Goal: Transaction & Acquisition: Purchase product/service

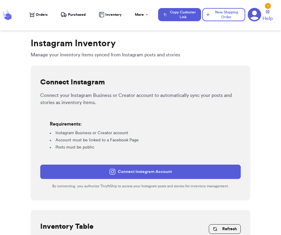
click at [43, 13] on span "Orders" at bounding box center [42, 14] width 12 height 5
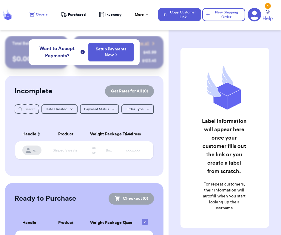
scroll to position [37, 0]
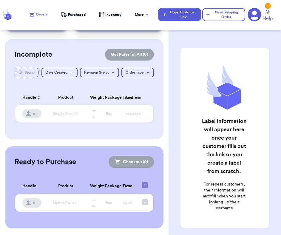
click at [253, 19] on icon at bounding box center [255, 15] width 14 height 14
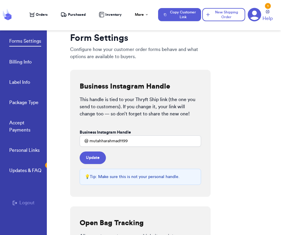
click at [28, 199] on button "Logout" at bounding box center [24, 202] width 22 height 7
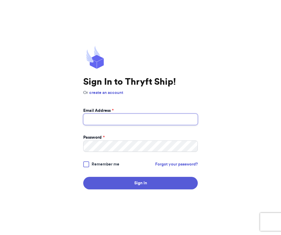
type input "Fresh@test.co"
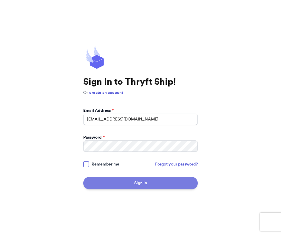
click at [173, 183] on button "Sign In" at bounding box center [140, 183] width 115 height 13
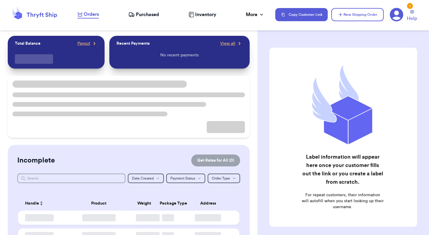
checkbox input "false"
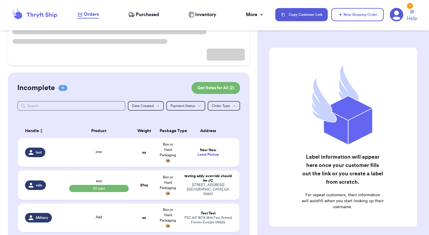
scroll to position [25, 0]
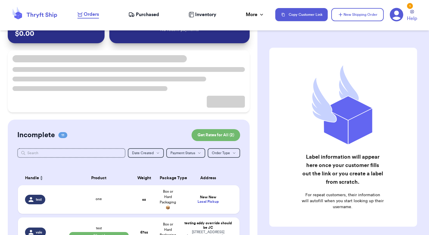
click at [281, 12] on icon at bounding box center [397, 15] width 14 height 14
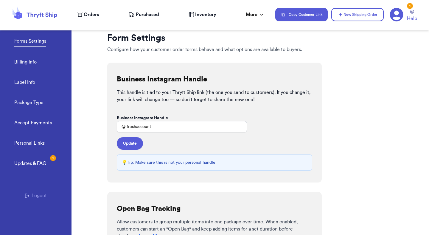
click at [39, 192] on div "Personal Links Updates & FAQ 1 Logout" at bounding box center [36, 191] width 72 height 103
click at [39, 195] on button "Logout" at bounding box center [36, 195] width 22 height 7
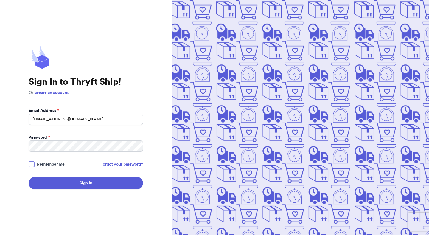
click at [81, 122] on input "mutahhar.ahmad+10@thryftship.com" at bounding box center [86, 119] width 115 height 11
click at [68, 118] on input "mutahhar.ahmad+10@thryftship.com" at bounding box center [86, 119] width 115 height 11
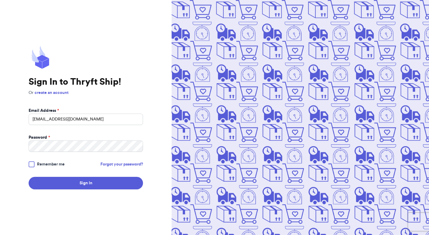
type input "mutahhar.ahmad+9@thryftship.com"
click at [29, 177] on button "Sign In" at bounding box center [86, 183] width 115 height 13
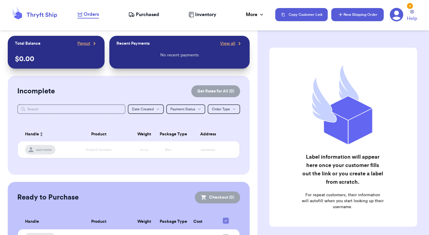
click at [363, 12] on button "New Shipping Order" at bounding box center [358, 14] width 52 height 13
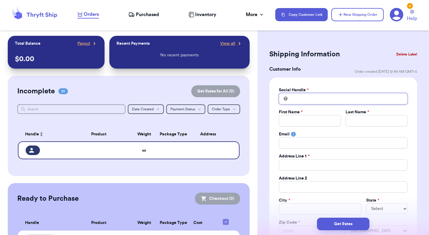
click at [317, 101] on input "Total Amount Paid" at bounding box center [343, 98] width 129 height 11
type input "t"
type input "te"
type input "tes"
type input "test"
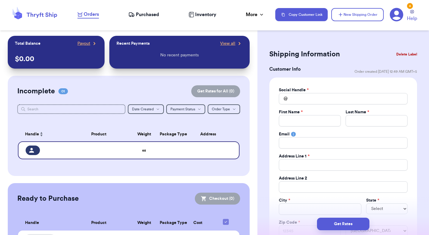
click at [146, 10] on nav "Orders Purchased Inventory More Stats Completed Orders Payments Payouts Copy Cu…" at bounding box center [251, 15] width 358 height 20
click at [146, 13] on span "Purchased" at bounding box center [147, 14] width 23 height 7
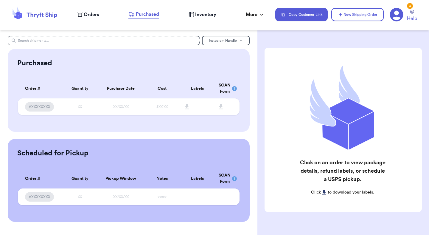
click at [98, 13] on span "Orders" at bounding box center [91, 14] width 15 height 7
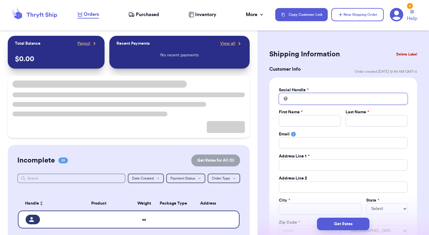
click at [296, 100] on input "Total Amount Paid" at bounding box center [343, 98] width 129 height 11
type input "t"
type input "te"
type input "tes"
type input "tesstd"
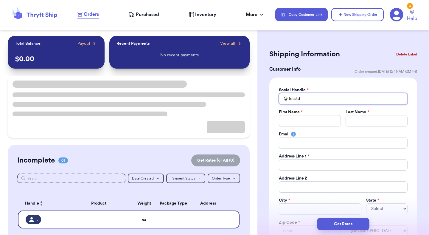
type input "tesstd"
type input "tesst"
type input "tess"
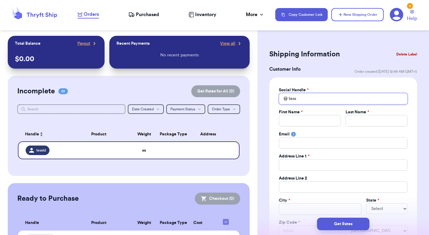
type input "tes"
type input "test"
type input "tests"
type input "testsc"
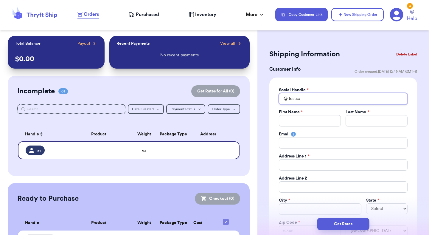
type input "testsca"
type input "testscan"
type input "testscanf"
type input "testscanfo"
type input "testscanfor"
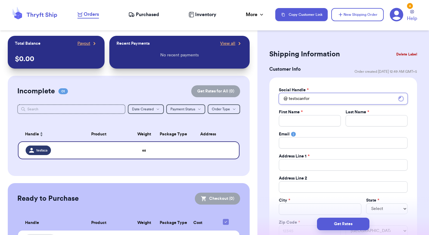
type input "testscanform"
click at [294, 118] on input "Total Amount Paid" at bounding box center [310, 120] width 62 height 11
type input "M"
type input "Mu"
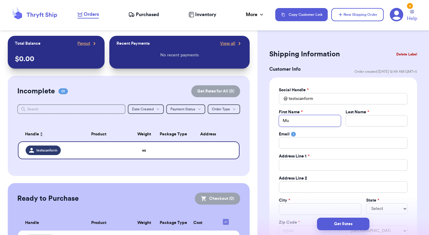
type input "Mut"
type input "Muta"
type input "Mutah"
type input "Mutahh"
type input "Mutahha"
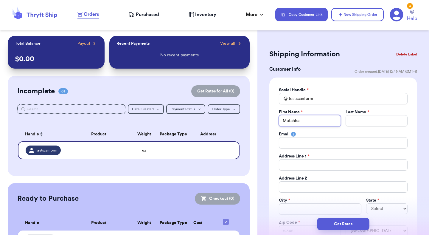
type input "Mutahhar"
type input "A"
type input "Ah"
type input "Ahm"
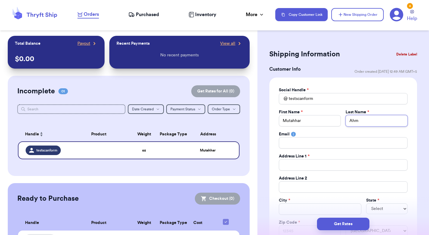
type input "Ahma"
type input "Ahmad"
click at [387, 13] on div "Copy Customer Link New Shipping Order 4 Help" at bounding box center [349, 14] width 147 height 15
click at [394, 13] on icon at bounding box center [396, 14] width 13 height 13
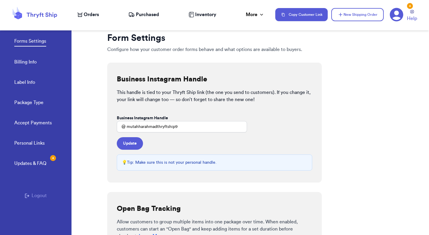
click at [30, 62] on link "Billing Info" at bounding box center [25, 62] width 22 height 8
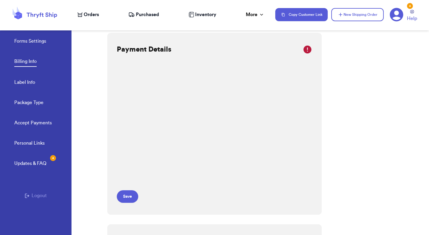
click at [27, 82] on link "Label Info" at bounding box center [24, 83] width 21 height 8
select select "UT"
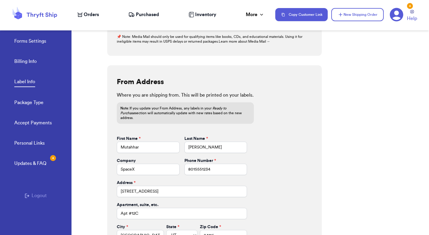
scroll to position [244, 0]
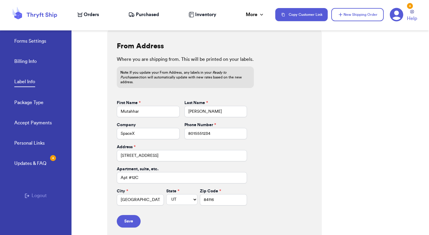
click at [88, 19] on nav "Orders Purchased Inventory More Stats Completed Orders Payments Payouts Copy Cu…" at bounding box center [251, 15] width 358 height 20
click at [88, 16] on span "Orders" at bounding box center [91, 14] width 15 height 7
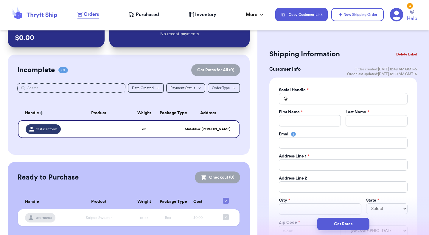
scroll to position [32, 0]
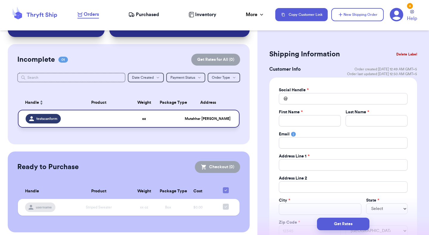
click at [158, 118] on td at bounding box center [168, 119] width 24 height 18
type input "testscanform"
type input "Mutahhar"
type input "Ahmad"
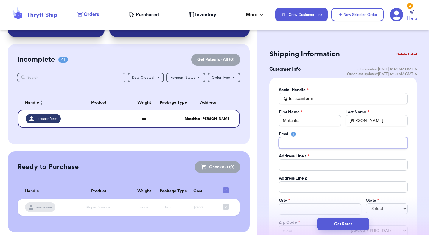
click at [313, 144] on input "Total Amount Paid" at bounding box center [343, 142] width 129 height 11
type input "m"
type input "mu"
type input "mut"
type input "muta"
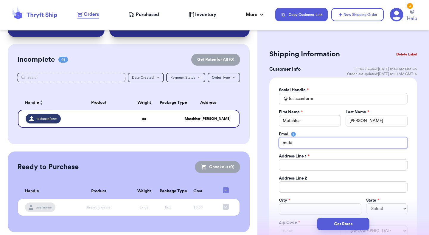
type input "mutah"
type input "mutahh"
type input "mutahha"
type input "mutahhar"
type input "mutahhara"
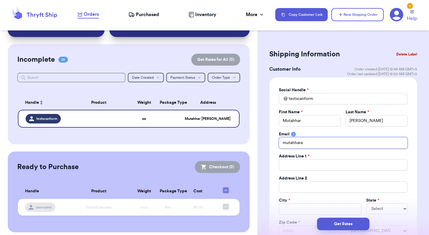
type input "mutahhar"
type input "mutahhar."
type input "mutahhar.a"
type input "mutahhar.ah"
type input "mutahhar.ahm"
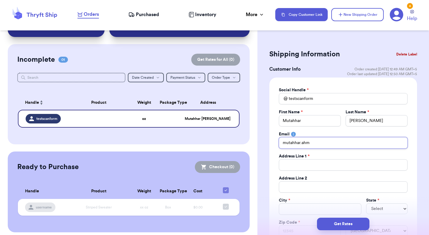
type input "mutahhar.ahma"
type input "mutahhar.ahmad"
type input "mutahhar.ahmad@"
type input "mutahhar.ahmad"
type input "mutahhar.ahmad_"
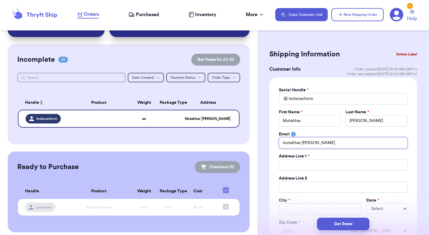
type input "mutahhar.ahmad"
type input "mutahhar.ahmad+"
type input "mutahhar.ahmad+2"
type input "mutahhar.ahmad+2@"
type input "mutahhar.ahmad+2@t"
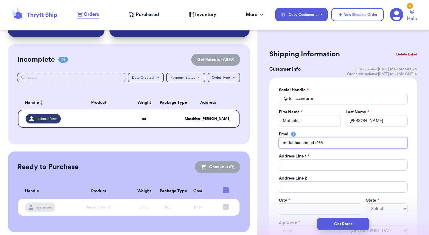
type input "mutahhar.ahmad+2@th"
type input "mutahhar.ahmad+2@thr"
type input "mutahhar.ahmad+2@thry"
type input "mutahhar.ahmad+2@thryf"
type input "mutahhar.ahmad+2@thryft"
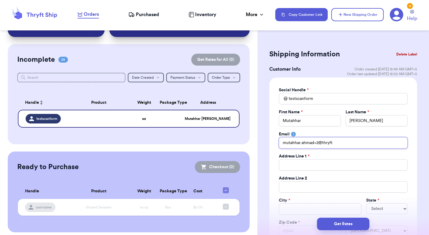
type input "mutahhar.ahmad+2@thryfts"
type input "mutahhar.ahmad+2@thryftsh"
type input "mutahhar.ahmad+2@thryftshi"
type input "mutahhar.ahmad+2@thryftship"
type input "mutahhar.ahmad+2@thryftship."
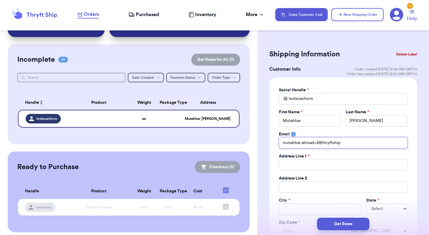
type input "mutahhar.ahmad+2@thryftship.c"
type input "mutahhar.ahmad+2@thryftship.co"
type input "mutahhar.ahmad+2@thryftship.com"
type input "T"
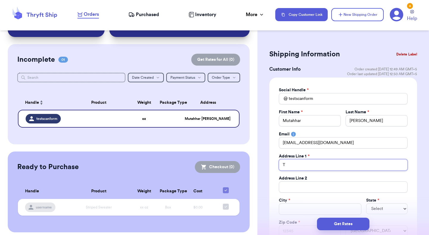
type input "Te"
type input "Tes"
type input "Test"
type input "Test a"
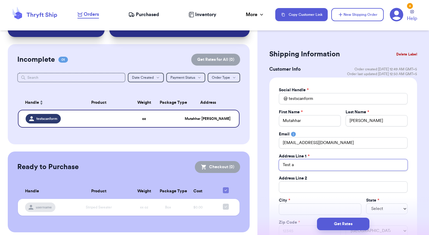
type input "Test ad"
type input "Test add"
type input "Test addr"
type input "Test addre"
type input "Test addres"
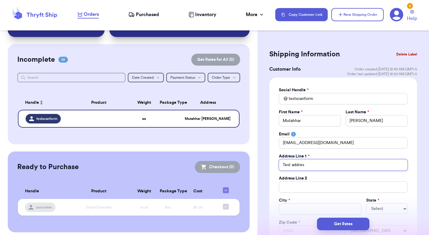
type input "Test address"
type input "Test address 5"
type input "Test address 54"
type input "Test address 543"
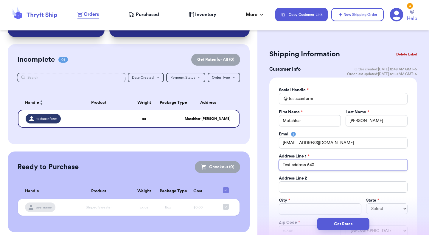
type input "Test address 5431"
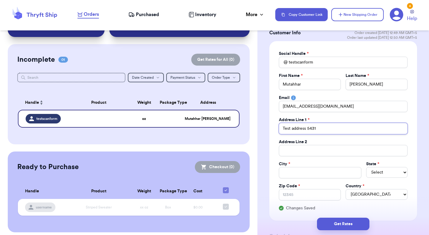
scroll to position [58, 0]
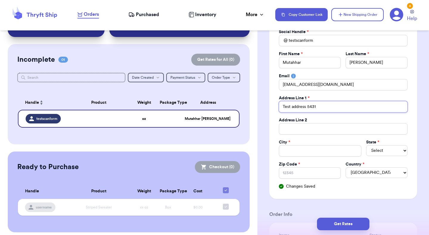
type input "Test address 5431"
click at [317, 154] on input "Total Amount Paid" at bounding box center [320, 150] width 83 height 11
type input "S"
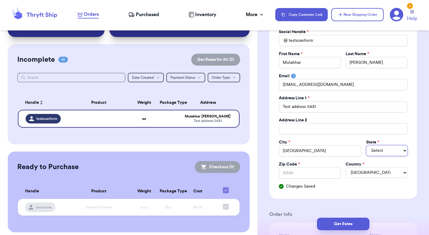
click at [394, 153] on select "Select AL AK AZ AR CA CO CT DE DC FL GA HI ID IL IN IA KS KY LA ME MD MA MI MN …" at bounding box center [387, 150] width 41 height 11
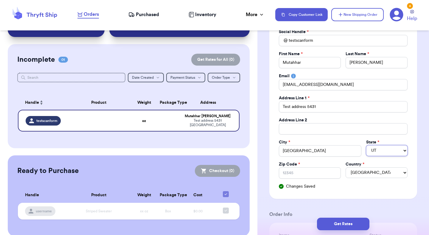
click at [367, 145] on select "Select AL AK AZ AR CA CO CT DE DC FL GA HI ID IL IN IA KS KY LA ME MD MA MI MN …" at bounding box center [387, 150] width 41 height 11
click at [326, 174] on input "Zip Code *" at bounding box center [310, 172] width 62 height 11
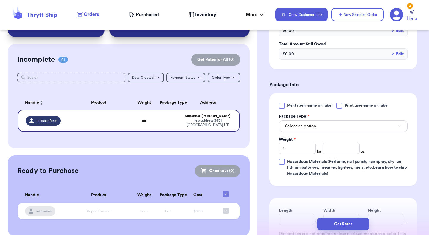
scroll to position [265, 0]
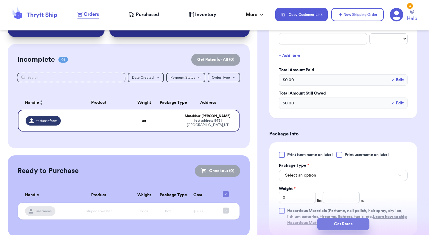
click at [343, 226] on button "Get Rates" at bounding box center [343, 224] width 52 height 13
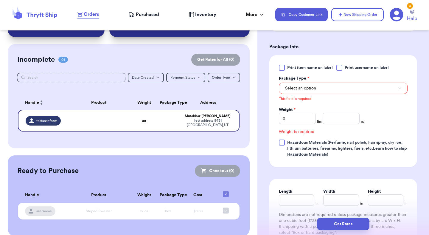
scroll to position [245, 0]
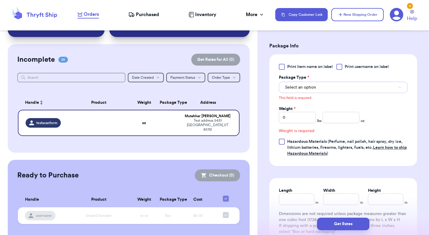
click at [325, 88] on button "Select an option" at bounding box center [343, 87] width 129 height 11
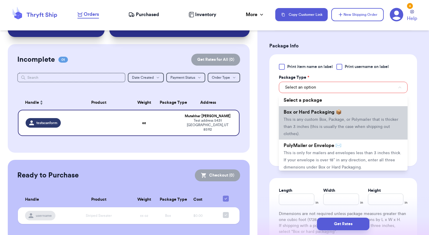
click at [324, 117] on li "Box or Hard Packaging 📦 This is any custom Box, Package, or Polymailer that is …" at bounding box center [343, 122] width 129 height 33
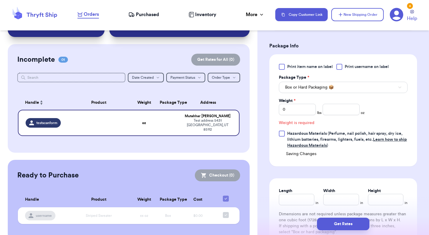
scroll to position [237, 0]
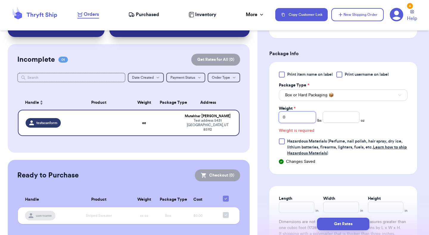
click at [298, 120] on input "0" at bounding box center [297, 117] width 37 height 11
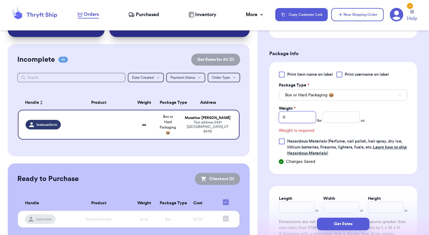
click at [298, 120] on input "0" at bounding box center [297, 117] width 37 height 11
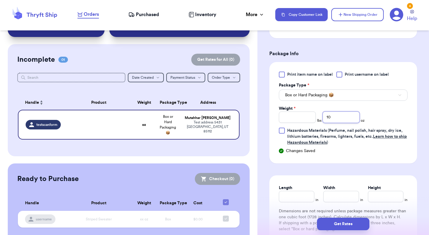
scroll to position [265, 0]
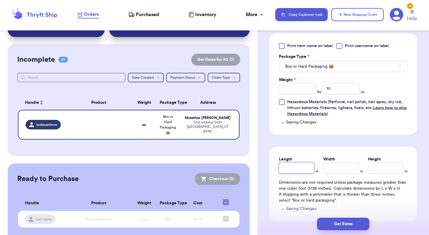
click at [301, 166] on input "Length" at bounding box center [296, 167] width 35 height 11
click at [336, 168] on input "Width *" at bounding box center [341, 167] width 35 height 11
click at [377, 168] on input "Height *" at bounding box center [385, 167] width 35 height 11
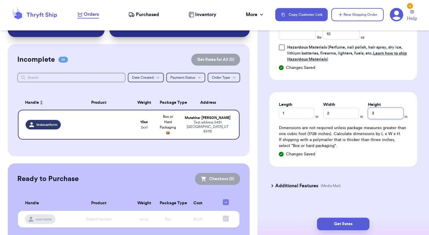
scroll to position [325, 0]
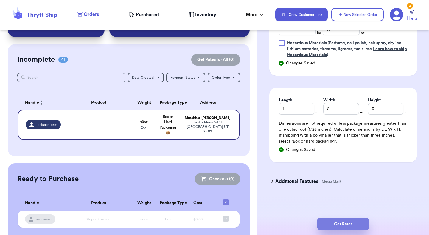
click at [348, 223] on button "Get Rates" at bounding box center [343, 224] width 52 height 13
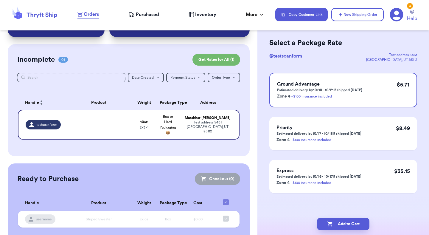
scroll to position [0, 0]
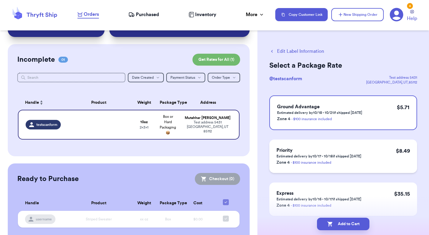
click at [349, 155] on p "Estimated delivery by 10/17 - 10/18 if shipped today" at bounding box center [319, 156] width 85 height 5
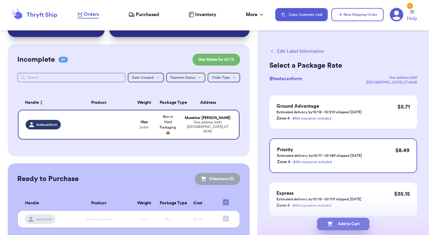
click at [348, 223] on button "Add to Cart" at bounding box center [343, 224] width 52 height 13
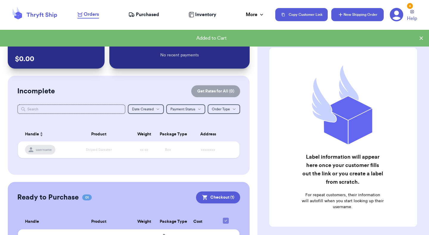
click at [357, 20] on button "New Shipping Order" at bounding box center [358, 14] width 52 height 13
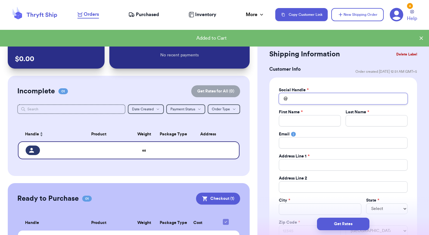
click at [315, 98] on input "Total Amount Paid" at bounding box center [343, 98] width 129 height 11
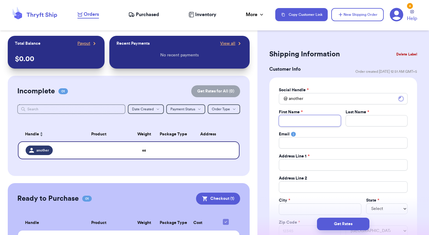
click at [317, 115] on input "Total Amount Paid" at bounding box center [310, 120] width 62 height 11
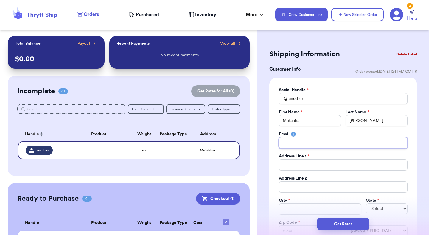
click at [323, 143] on input "Total Amount Paid" at bounding box center [343, 142] width 129 height 11
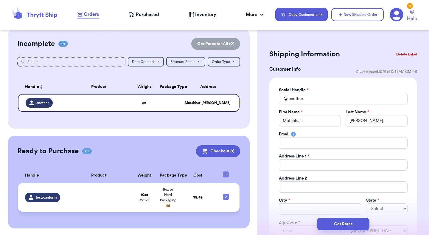
click at [200, 197] on span "$ 8.49" at bounding box center [198, 198] width 10 height 4
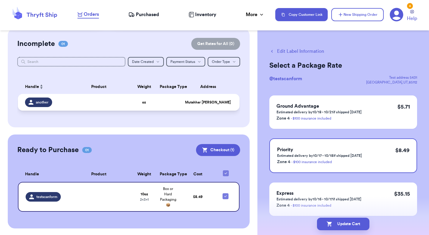
click at [164, 95] on td at bounding box center [168, 102] width 24 height 17
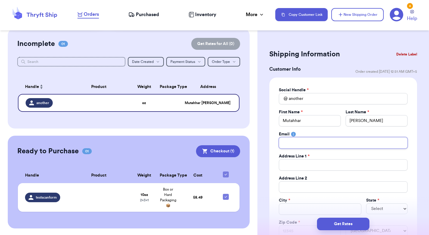
click at [322, 143] on input "Total Amount Paid" at bounding box center [343, 142] width 129 height 11
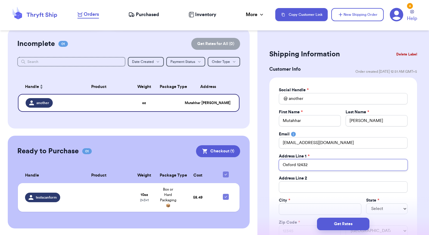
click at [320, 165] on input "Oxford 12432" at bounding box center [343, 164] width 129 height 11
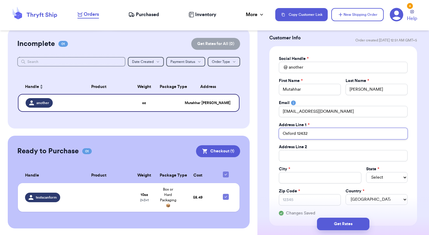
scroll to position [65, 0]
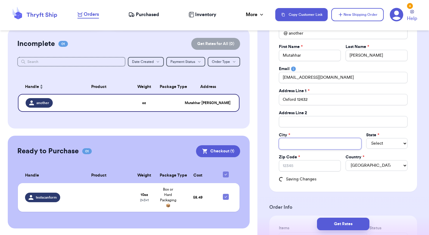
click at [312, 147] on input "Total Amount Paid" at bounding box center [320, 143] width 83 height 11
click at [367, 146] on select "Select AL AK AZ AR CA CO CT DE DC FL GA HI ID IL IN IA KS KY LA ME MD MA MI MN …" at bounding box center [387, 143] width 41 height 11
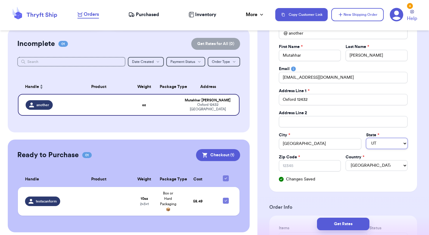
click at [367, 138] on select "Select AL AK AZ AR CA CO CT DE DC FL GA HI ID IL IN IA KS KY LA ME MD MA MI MN …" at bounding box center [387, 143] width 41 height 11
click at [318, 168] on input "Zip Code *" at bounding box center [310, 165] width 62 height 11
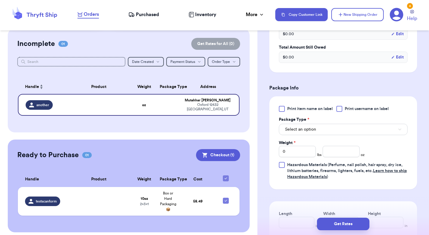
scroll to position [330, 0]
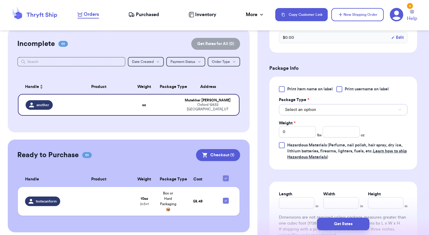
click at [317, 113] on button "Select an option" at bounding box center [343, 109] width 129 height 11
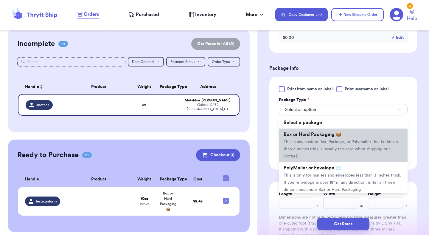
click at [319, 146] on li "Box or Hard Packaging 📦 This is any custom Box, Package, or Polymailer that is …" at bounding box center [343, 145] width 129 height 33
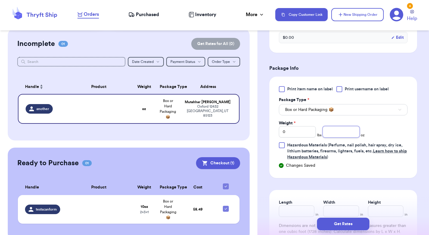
click at [333, 137] on input "number" at bounding box center [341, 131] width 37 height 11
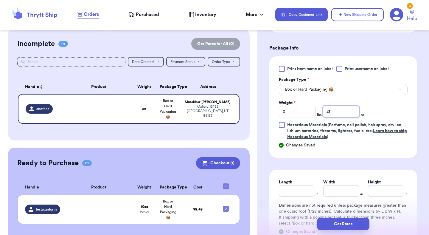
scroll to position [379, 0]
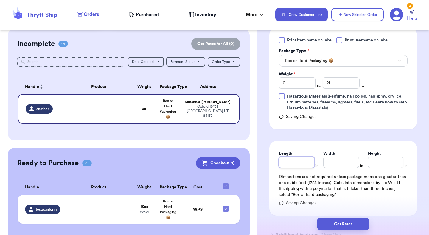
click at [302, 165] on input "Length" at bounding box center [296, 162] width 35 height 11
click at [351, 165] on input "Width *" at bounding box center [341, 162] width 35 height 11
click at [384, 165] on input "Height *" at bounding box center [385, 162] width 35 height 11
click at [339, 222] on button "Get Rates" at bounding box center [343, 224] width 52 height 13
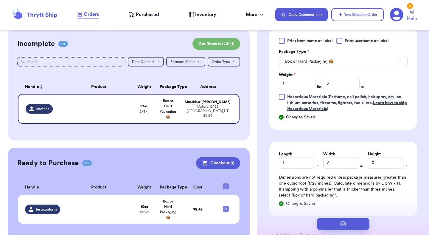
scroll to position [0, 0]
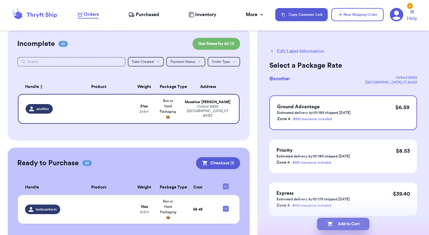
click at [333, 220] on button "Add to Cart" at bounding box center [343, 224] width 52 height 13
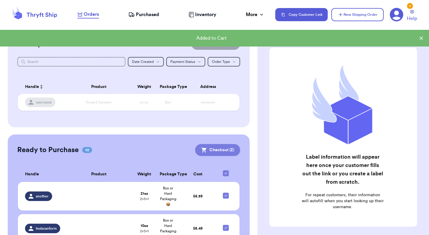
click at [224, 148] on button "Checkout ( 2 )" at bounding box center [217, 150] width 45 height 12
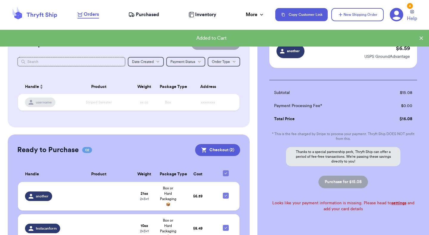
scroll to position [92, 0]
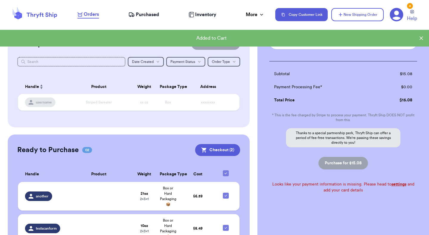
click at [394, 18] on icon at bounding box center [397, 15] width 14 height 14
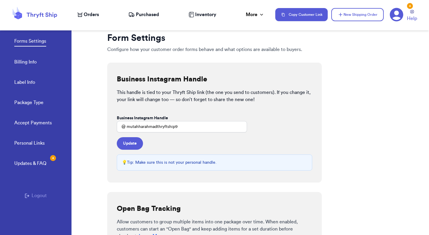
click at [30, 63] on link "Billing Info" at bounding box center [25, 62] width 22 height 8
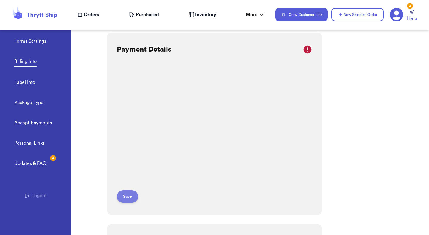
click at [132, 197] on button "Save" at bounding box center [127, 196] width 21 height 13
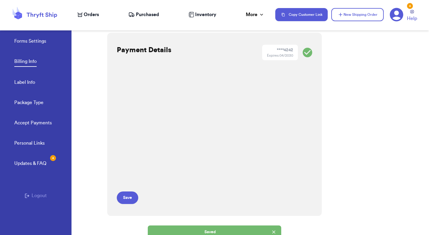
click at [94, 16] on span "Orders" at bounding box center [91, 14] width 15 height 7
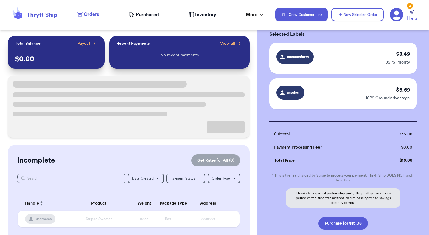
scroll to position [68, 0]
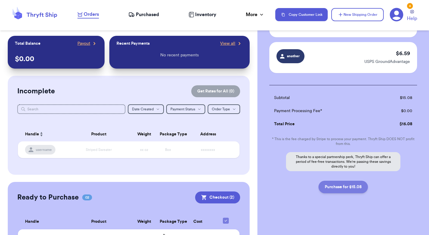
click at [350, 186] on button "Purchase for $15.08" at bounding box center [344, 187] width 50 height 13
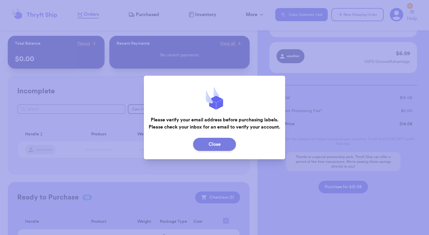
click at [225, 151] on button "Close" at bounding box center [214, 144] width 43 height 13
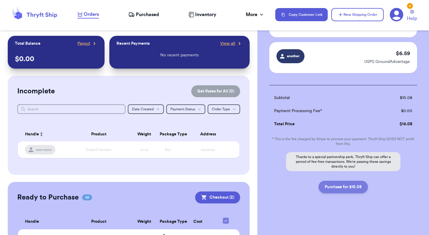
click at [353, 189] on button "Purchase for $15.08" at bounding box center [344, 187] width 50 height 13
click at [353, 189] on div "Subtotal $ 15.08 Payment Processing Fee* $ 0.00 Total Price $ 15.08 * This is t…" at bounding box center [344, 139] width 148 height 108
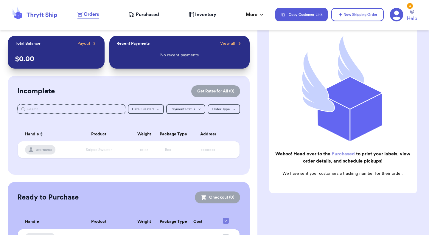
click at [156, 14] on span "Purchased" at bounding box center [147, 14] width 23 height 7
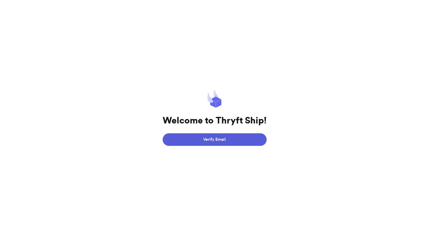
click at [246, 137] on button "Verify Email" at bounding box center [215, 139] width 104 height 13
